Goal: Obtain resource: Obtain resource

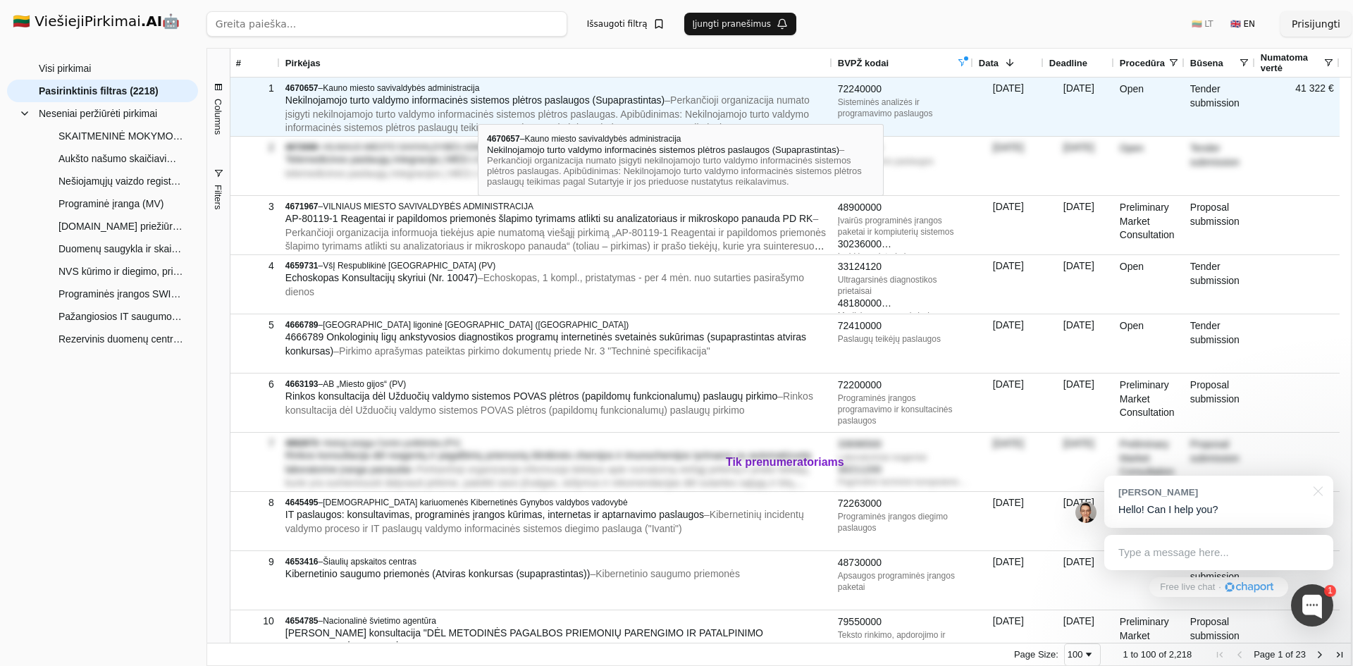
click at [478, 111] on span "– Perkančioji organizacija numato įsigyti nekilnojamojo turto valdymo informaci…" at bounding box center [547, 113] width 524 height 39
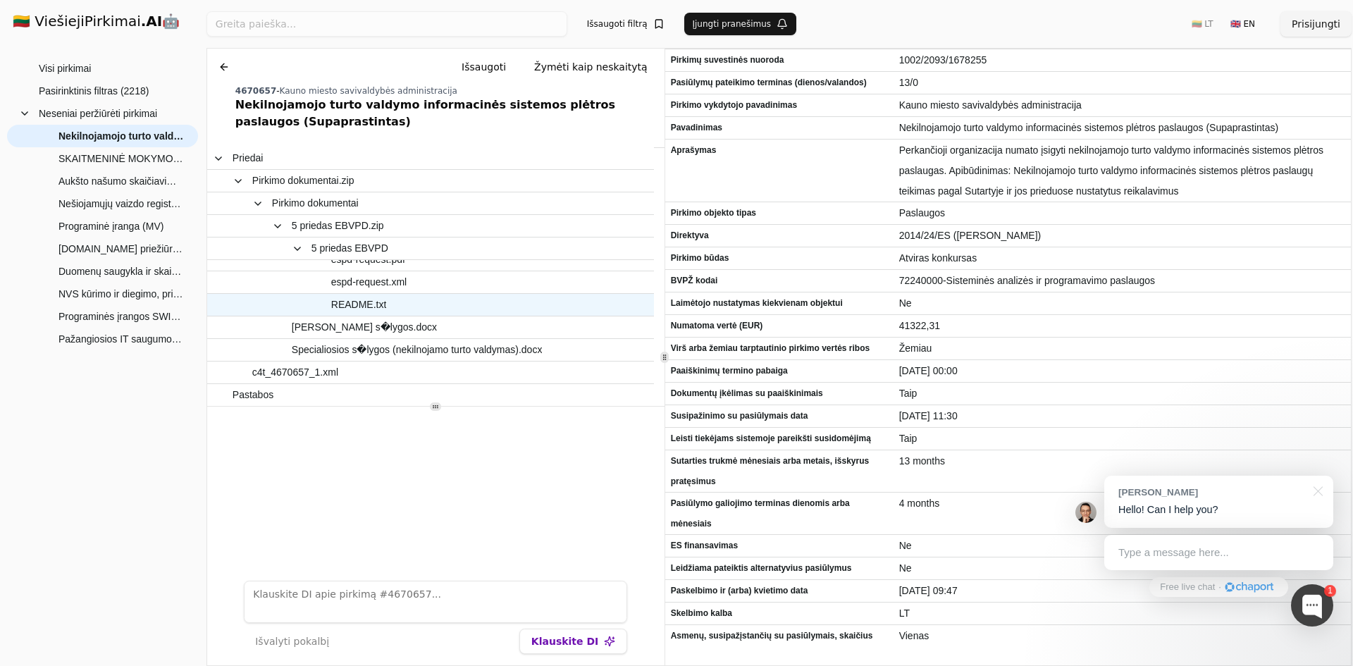
scroll to position [80, 0]
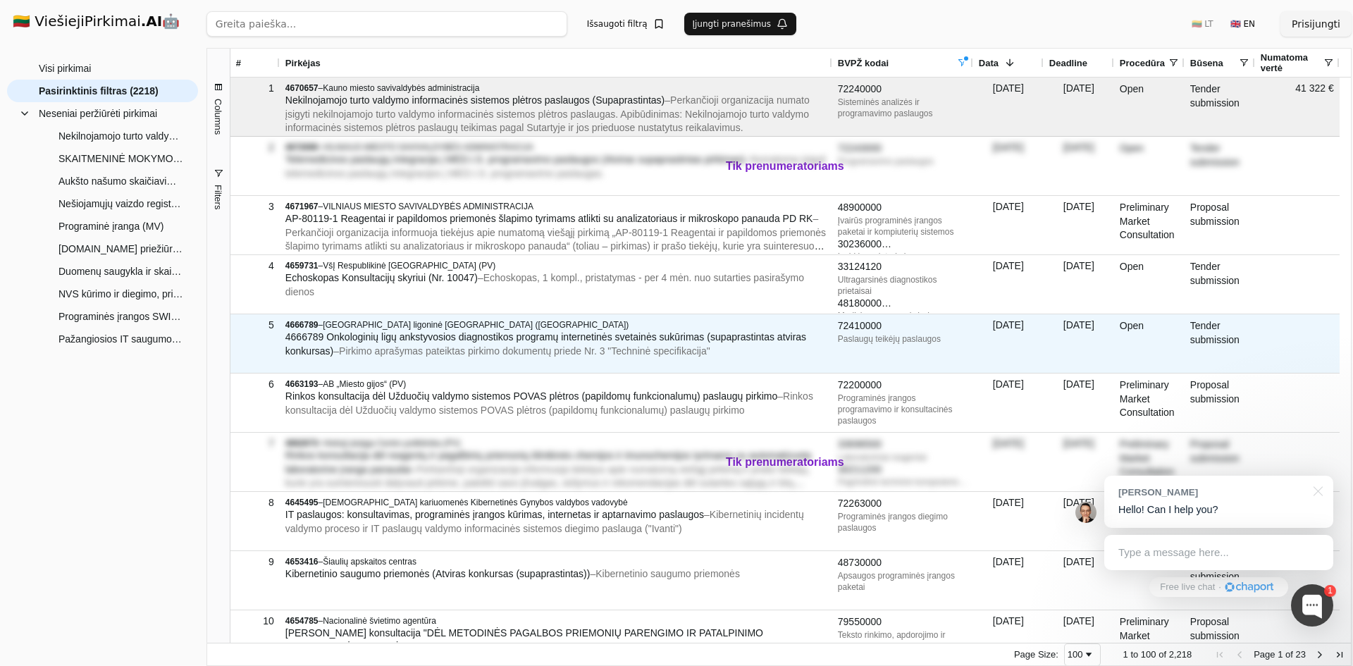
click at [742, 365] on div "4666789 – Lietuvos sveikatos mokslų universiteto ligoninė [GEOGRAPHIC_DATA] (PV…" at bounding box center [556, 343] width 552 height 58
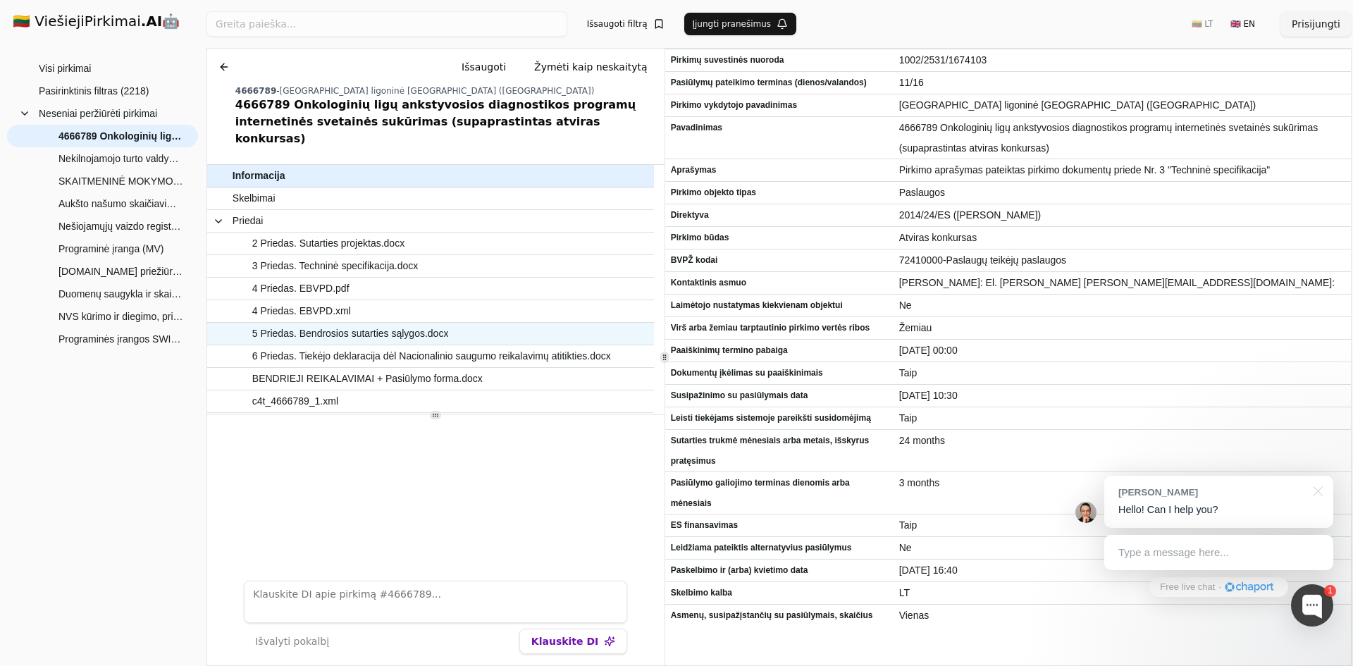
scroll to position [13, 0]
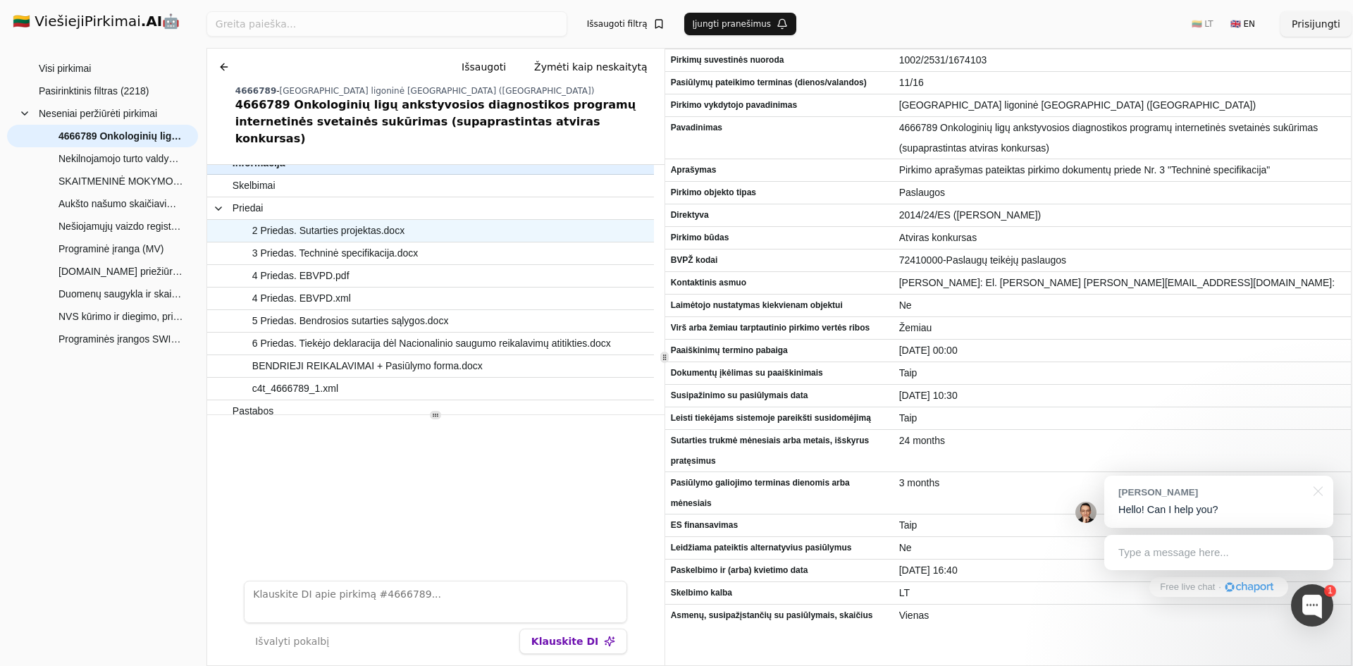
click at [354, 221] on span "2 Priedas. Sutarties projektas.docx" at bounding box center [328, 231] width 152 height 20
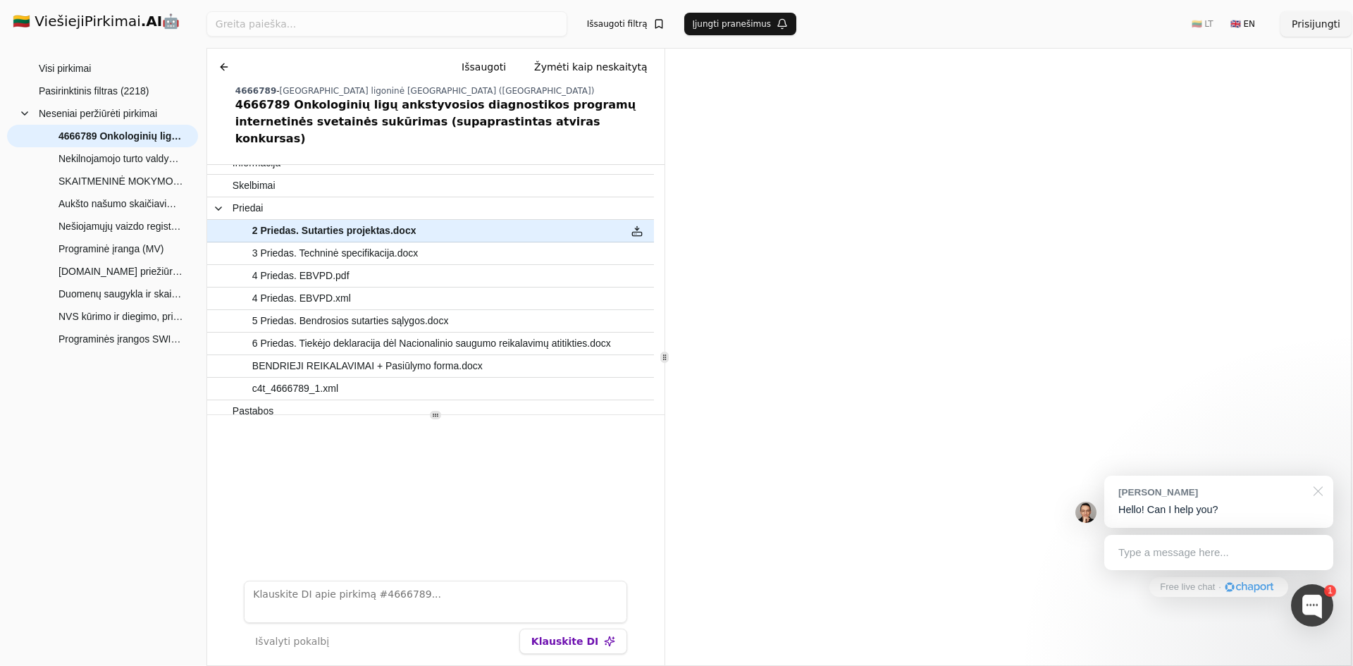
click at [1318, 484] on div at bounding box center [1315, 490] width 35 height 29
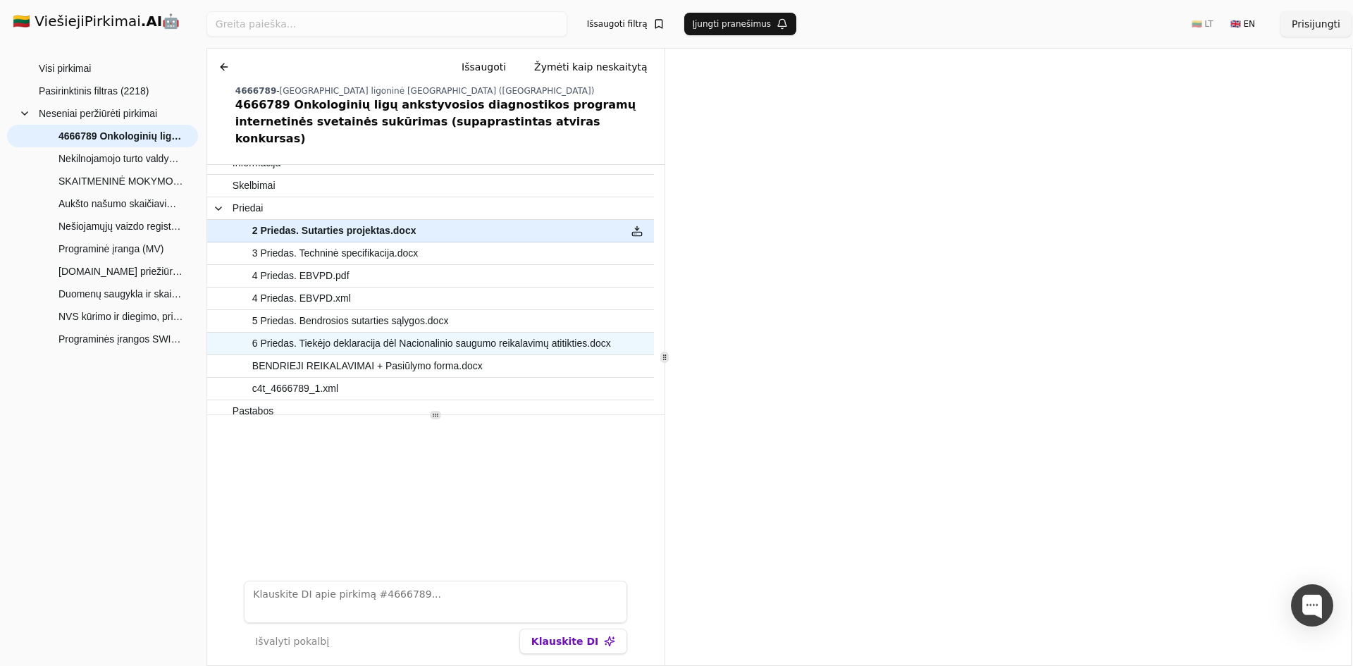
click at [386, 333] on span "6 Priedas. Tiekėjo deklaracija dėl Nacionalinio saugumo reikalavimų atitikties.…" at bounding box center [431, 343] width 359 height 20
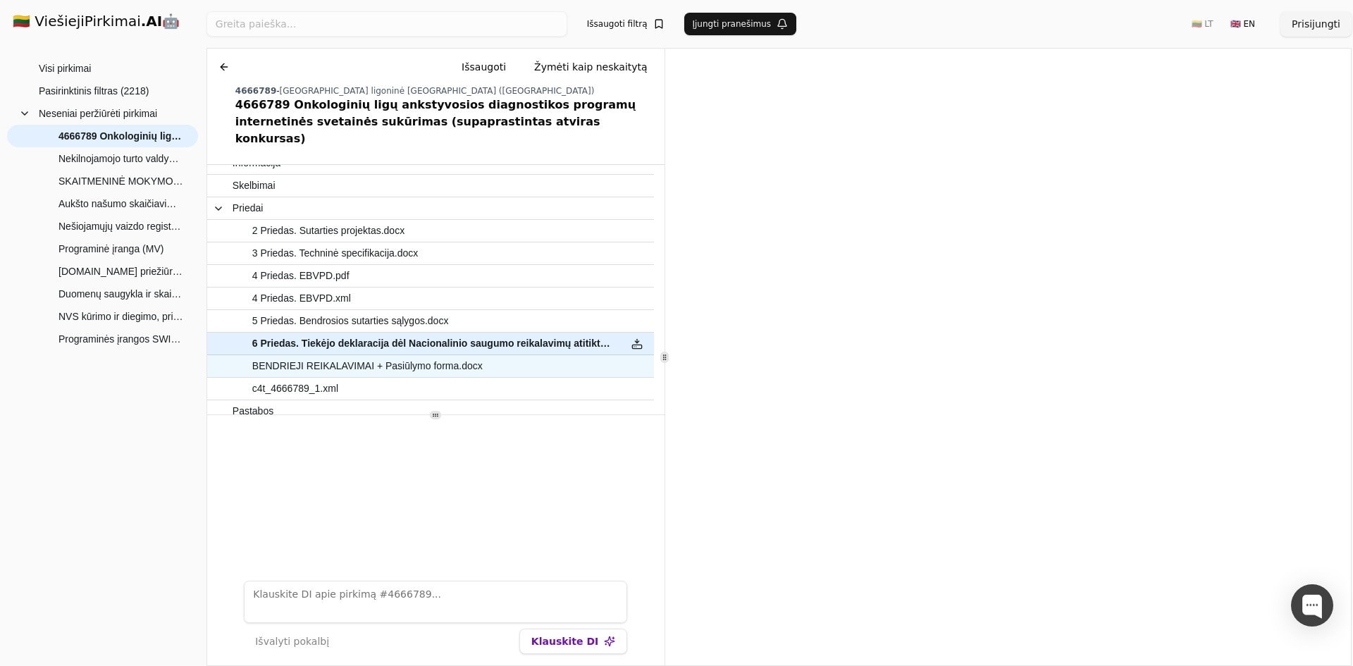
click at [344, 356] on span "BENDRIEJI REIKALAVIMAI + Pasiūlymo forma.docx" at bounding box center [367, 366] width 230 height 20
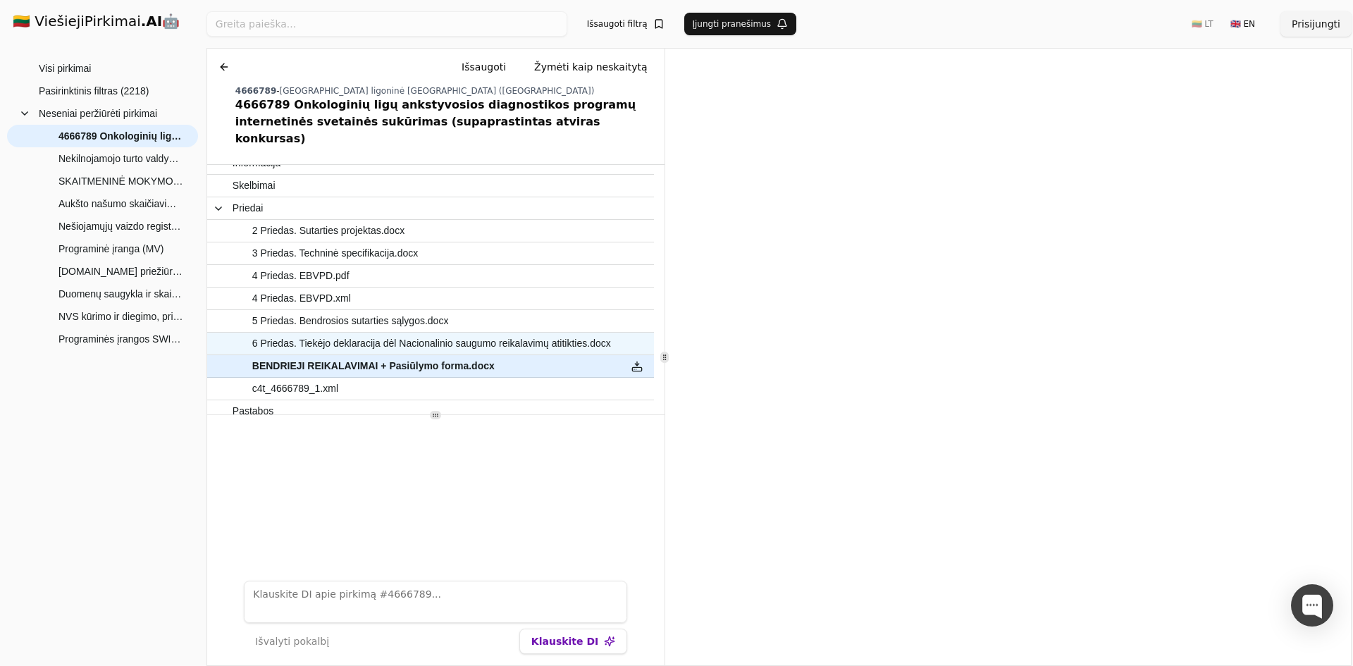
click at [524, 333] on span "6 Priedas. Tiekėjo deklaracija dėl Nacionalinio saugumo reikalavimų atitikties.…" at bounding box center [431, 343] width 359 height 20
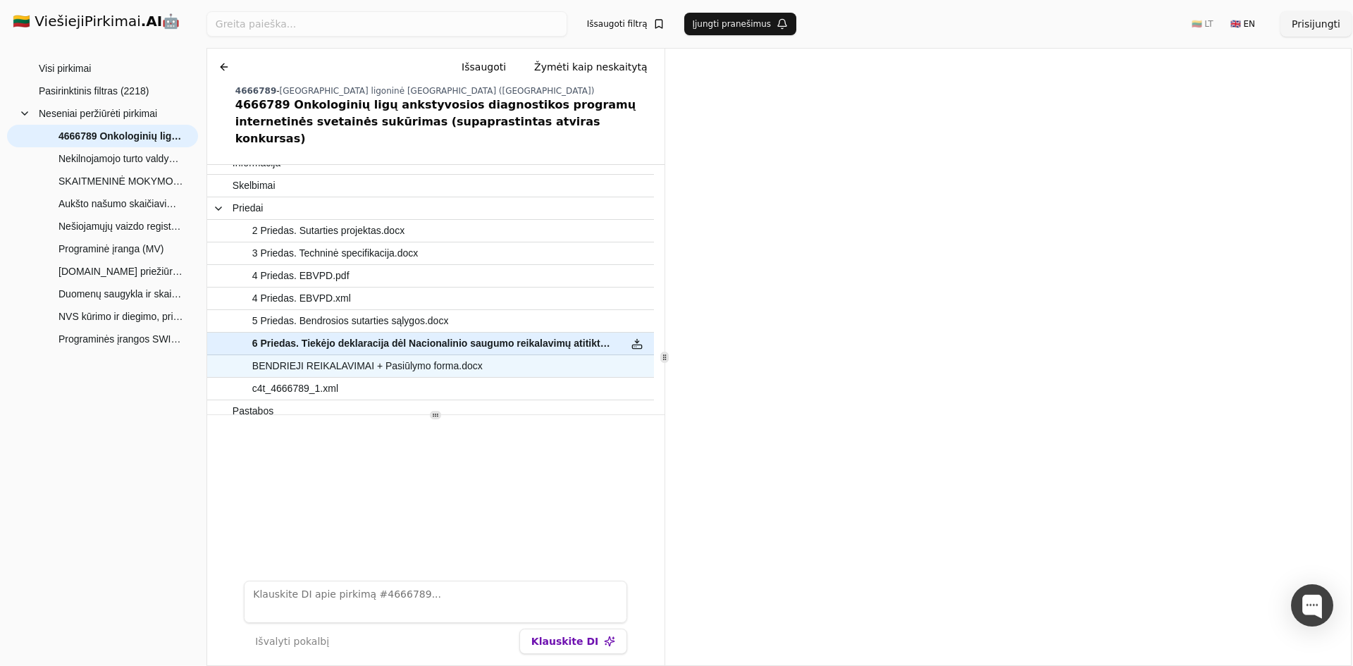
click at [418, 359] on span "BENDRIEJI REIKALAVIMAI + Pasiūlymo forma.docx" at bounding box center [367, 366] width 230 height 20
